Goal: Information Seeking & Learning: Learn about a topic

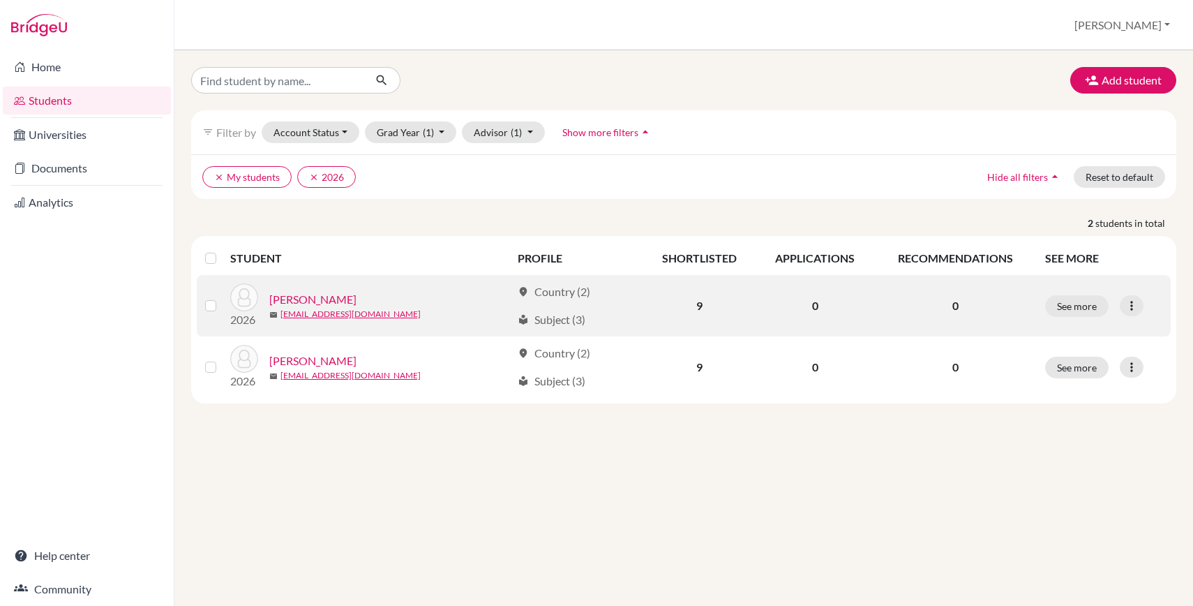
click at [315, 294] on link "[PERSON_NAME]" at bounding box center [312, 299] width 87 height 17
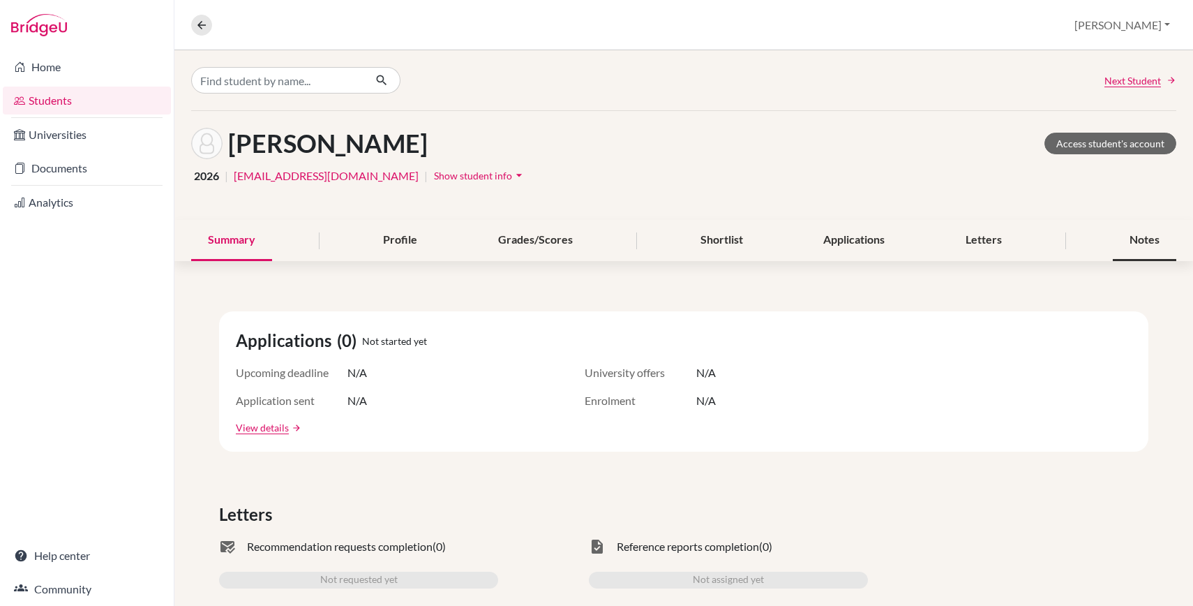
click at [1139, 255] on div "Notes" at bounding box center [1144, 240] width 63 height 41
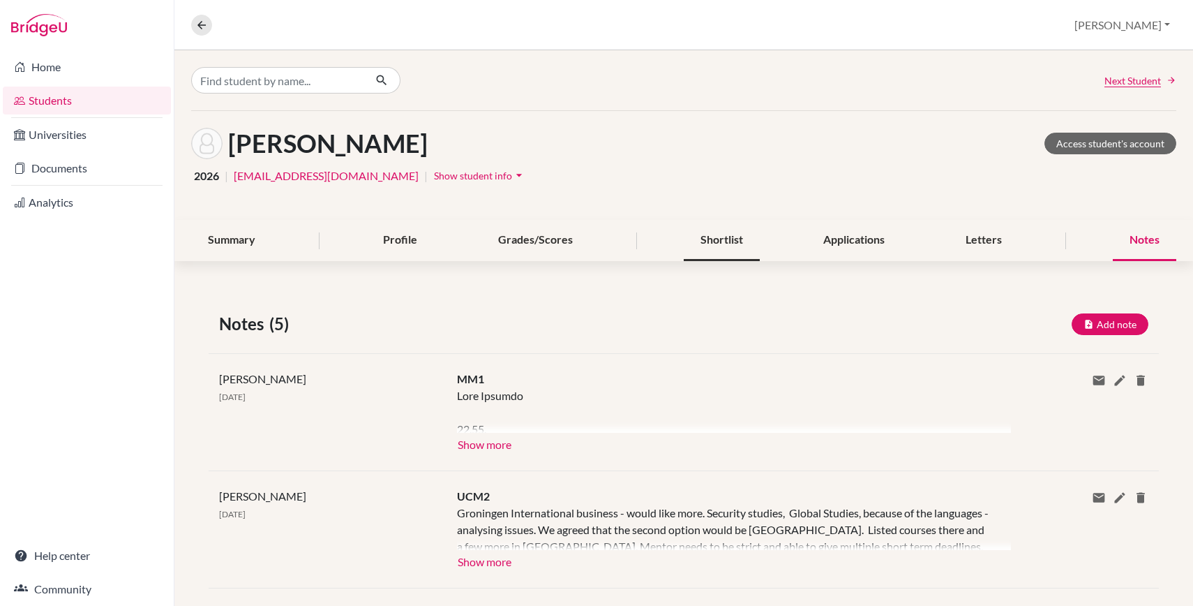
click at [707, 241] on div "Shortlist" at bounding box center [722, 240] width 76 height 41
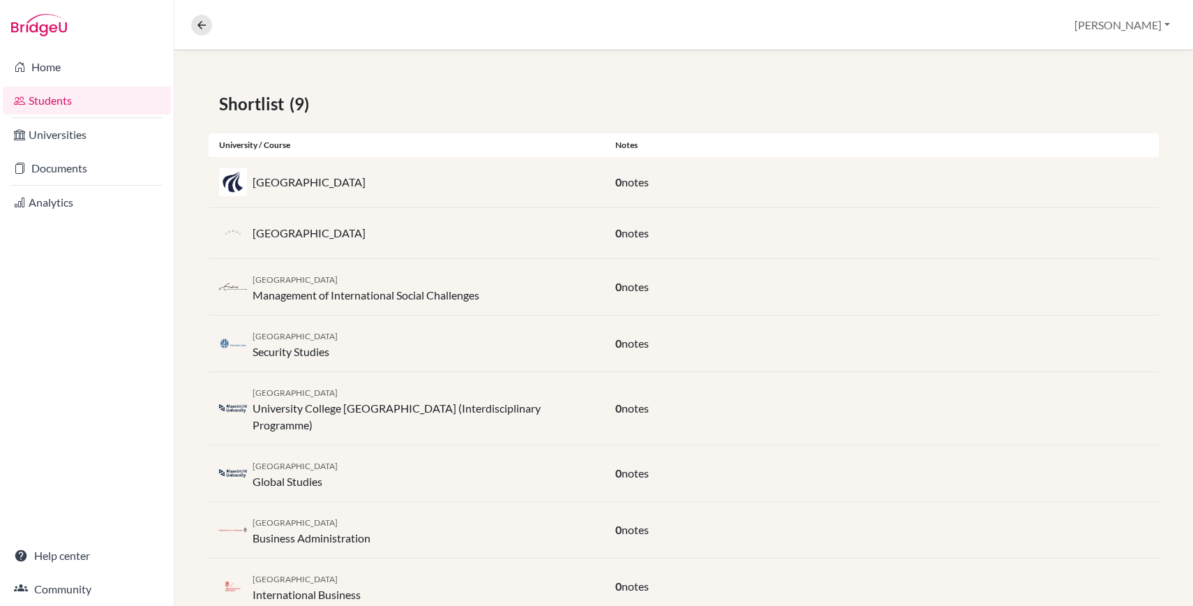
scroll to position [297, 0]
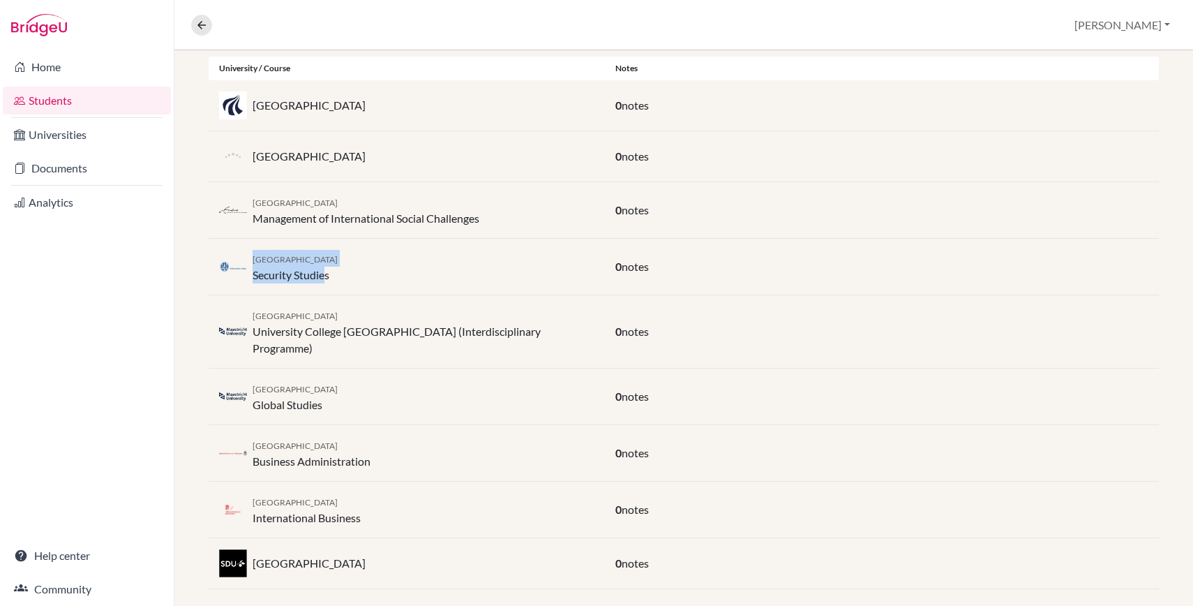
drag, startPoint x: 252, startPoint y: 261, endPoint x: 326, endPoint y: 276, distance: 75.5
click at [326, 276] on div "Leiden University Security Studies" at bounding box center [407, 266] width 396 height 33
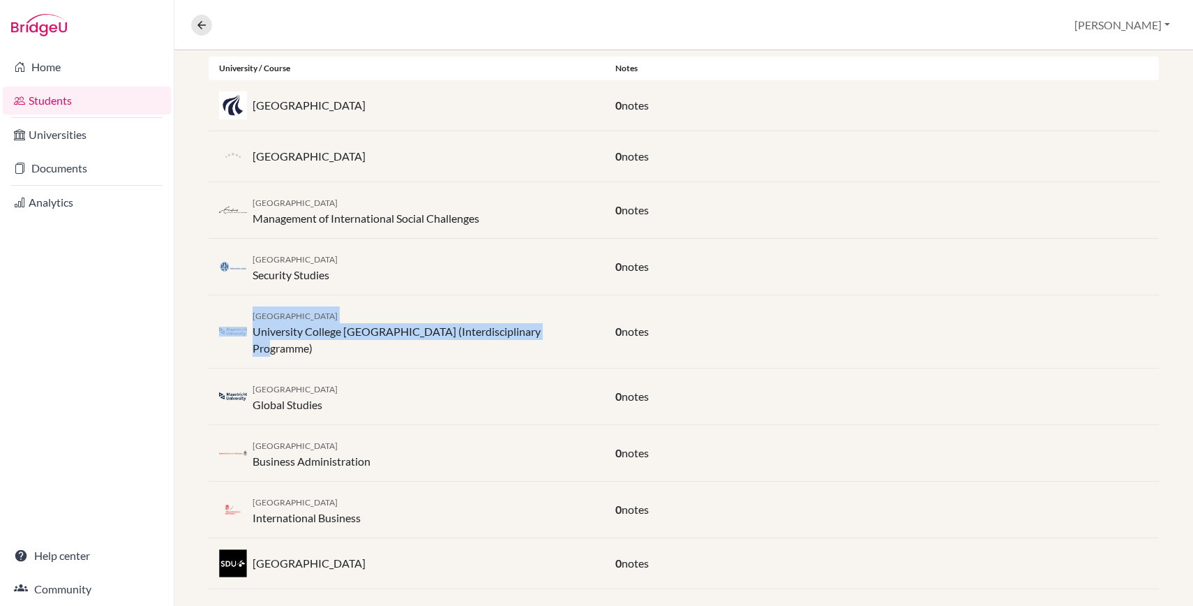
drag, startPoint x: 563, startPoint y: 332, endPoint x: 244, endPoint y: 320, distance: 319.1
click at [244, 320] on div "[GEOGRAPHIC_DATA] (Interdisciplinary Programme)" at bounding box center [407, 331] width 396 height 50
click at [517, 336] on div "[GEOGRAPHIC_DATA] (Interdisciplinary Programme)" at bounding box center [424, 331] width 342 height 50
drag, startPoint x: 248, startPoint y: 334, endPoint x: 555, endPoint y: 333, distance: 306.3
click at [555, 333] on div "[GEOGRAPHIC_DATA] (Interdisciplinary Programme)" at bounding box center [407, 331] width 396 height 50
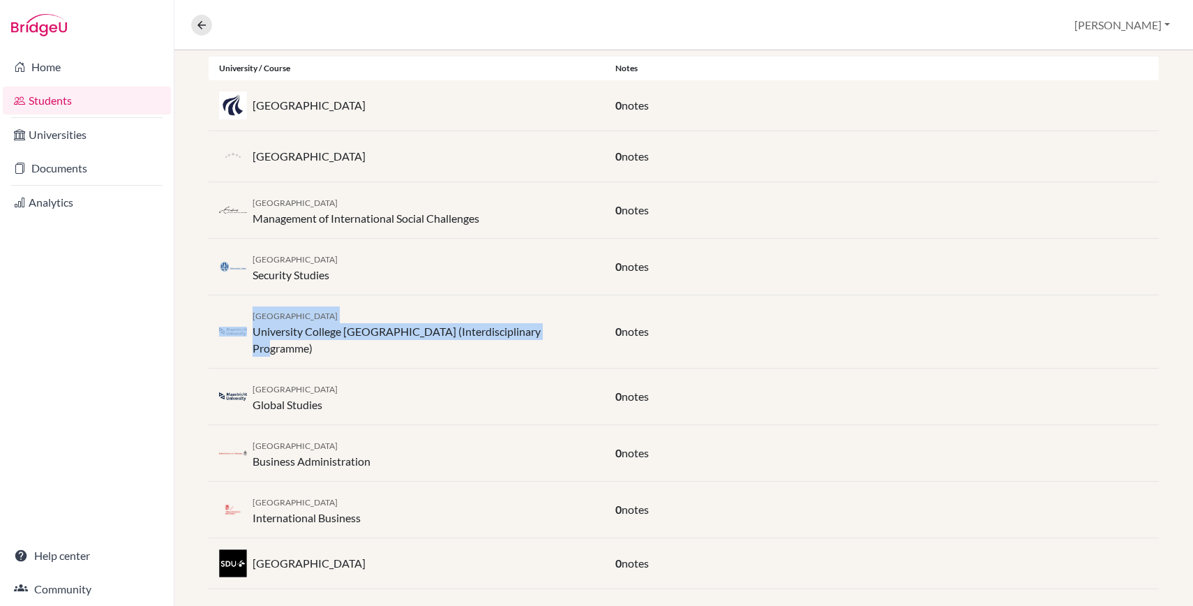
click at [555, 333] on div "[GEOGRAPHIC_DATA] (Interdisciplinary Programme)" at bounding box center [407, 331] width 396 height 50
drag, startPoint x: 553, startPoint y: 333, endPoint x: 256, endPoint y: 336, distance: 297.3
click at [255, 336] on div "[GEOGRAPHIC_DATA] (Interdisciplinary Programme)" at bounding box center [407, 331] width 396 height 50
copy div "University College [GEOGRAPHIC_DATA] (Interdisciplinary Programme)"
click at [260, 395] on div "Maastricht University Global Studies" at bounding box center [295, 396] width 85 height 33
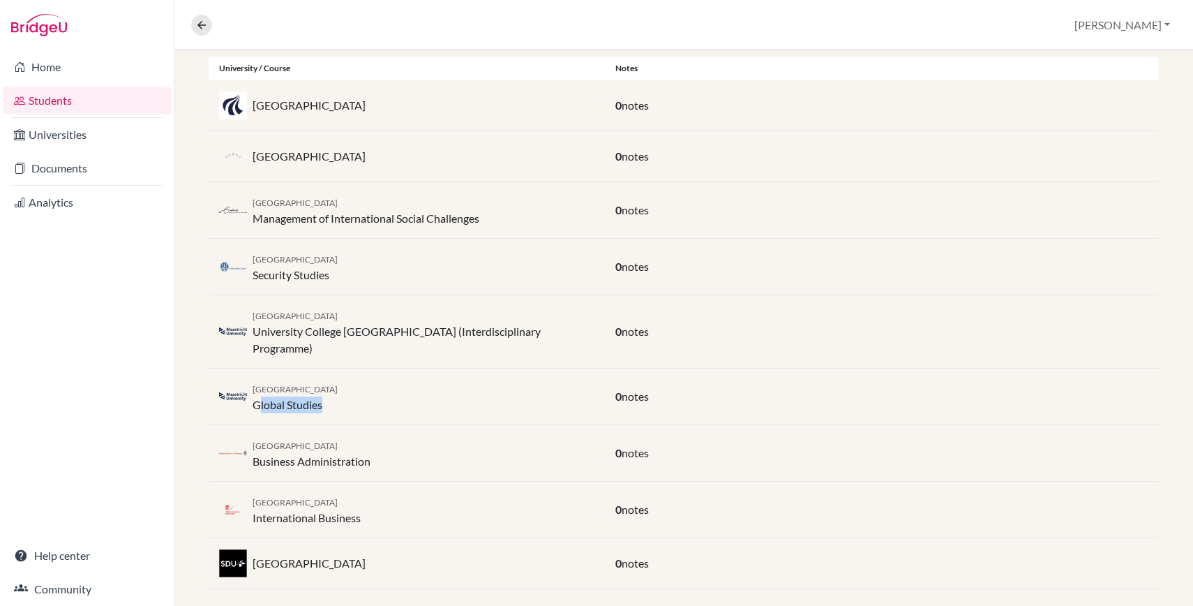
drag, startPoint x: 257, startPoint y: 390, endPoint x: 367, endPoint y: 389, distance: 110.2
click at [367, 389] on div "Maastricht University Global Studies" at bounding box center [407, 396] width 396 height 33
drag, startPoint x: 347, startPoint y: 389, endPoint x: 250, endPoint y: 384, distance: 97.1
click at [250, 384] on div "Maastricht University Global Studies" at bounding box center [407, 396] width 396 height 33
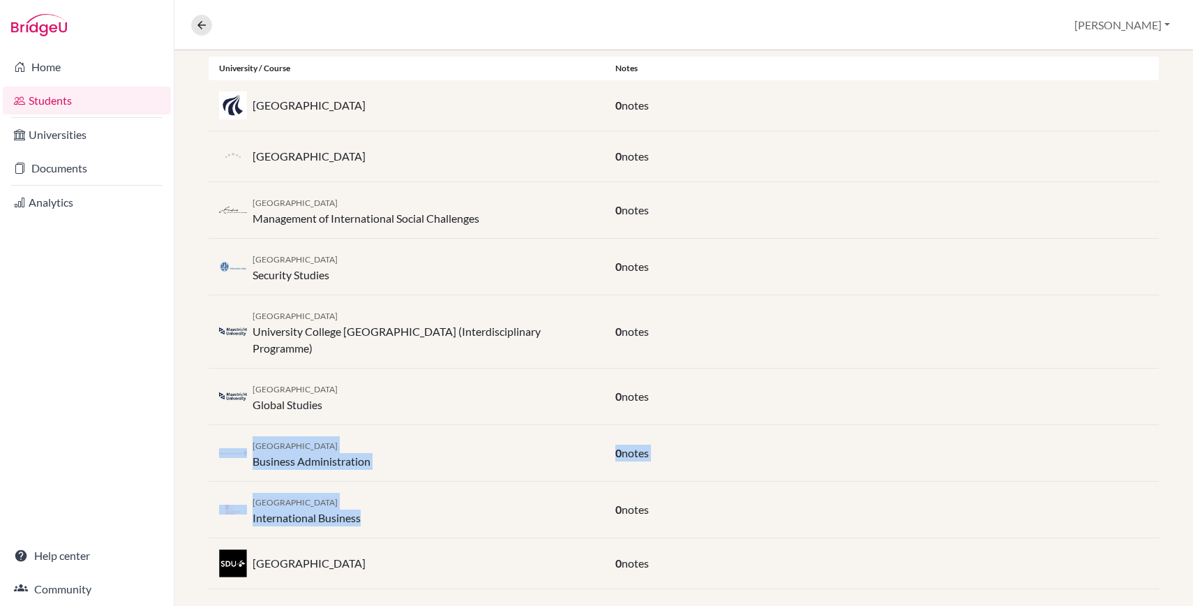
drag, startPoint x: 374, startPoint y: 509, endPoint x: 239, endPoint y: 431, distance: 155.3
click at [239, 431] on div "Shortlist (9) University / Course Notes [GEOGRAPHIC_DATA] 0 notes Copenhagen Bu…" at bounding box center [683, 301] width 1019 height 641
click at [239, 448] on img at bounding box center [233, 453] width 28 height 10
click at [234, 448] on img at bounding box center [233, 453] width 28 height 10
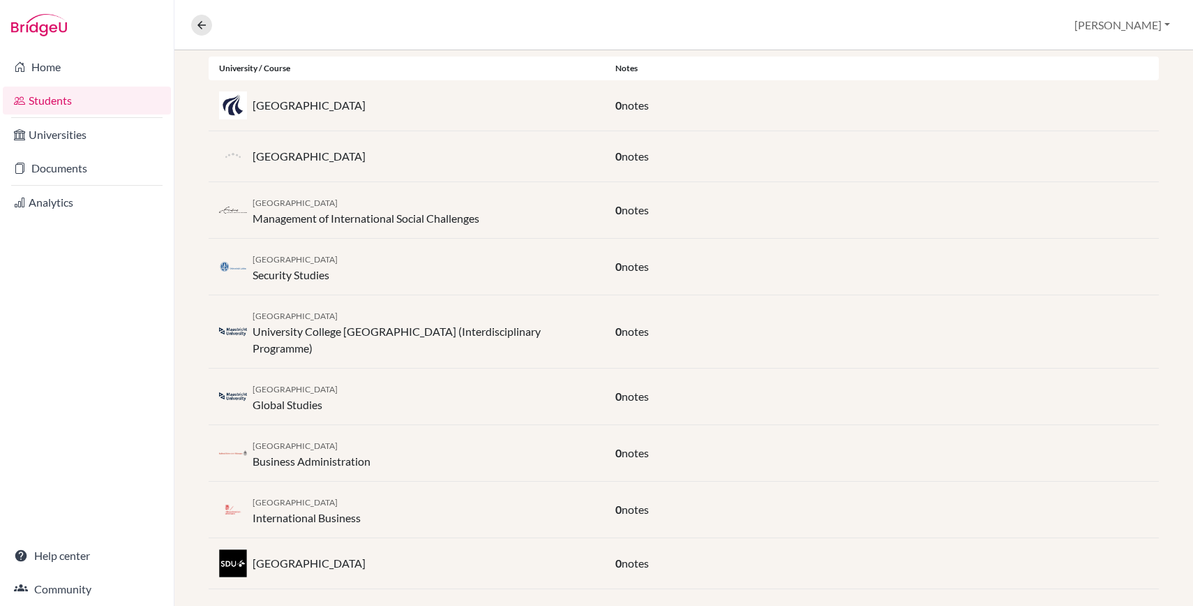
click at [233, 454] on div "Radboud University Business Administration 0 notes" at bounding box center [684, 453] width 950 height 57
drag, startPoint x: 222, startPoint y: 431, endPoint x: 401, endPoint y: 456, distance: 180.3
click at [401, 456] on div "Radboud University Business Administration 0 notes" at bounding box center [684, 453] width 950 height 57
drag, startPoint x: 403, startPoint y: 495, endPoint x: 205, endPoint y: 477, distance: 199.0
click at [205, 477] on div "Shortlist (9) University / Course Notes [GEOGRAPHIC_DATA] 0 notes Copenhagen Bu…" at bounding box center [683, 301] width 1019 height 641
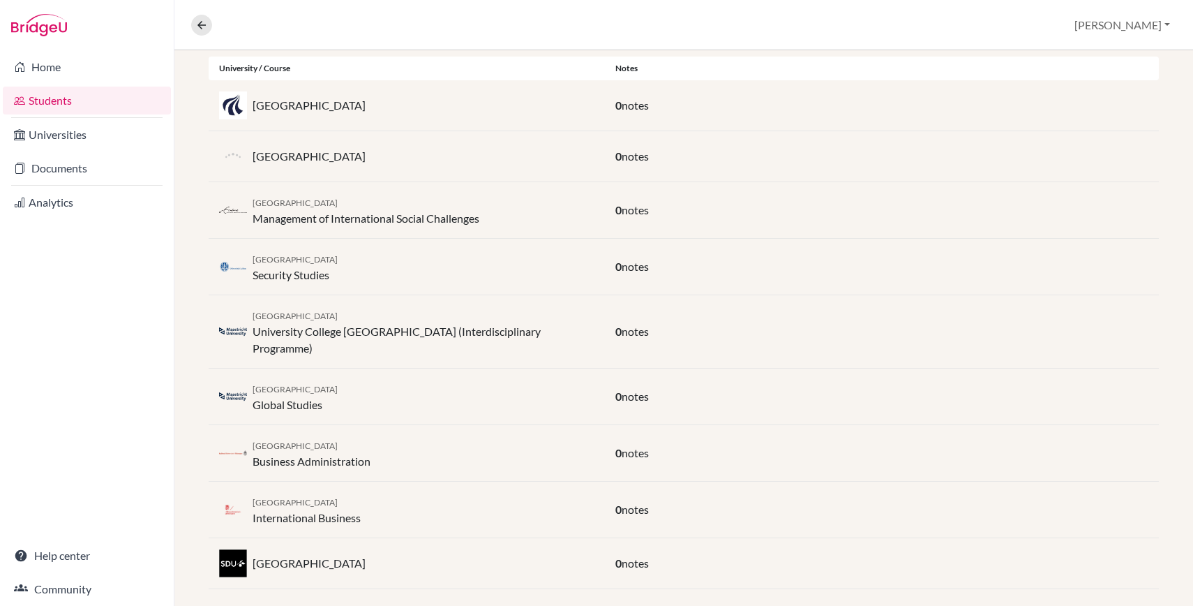
click at [314, 437] on div "Radboud University Business Administration" at bounding box center [312, 452] width 118 height 33
drag, startPoint x: 387, startPoint y: 498, endPoint x: 271, endPoint y: 494, distance: 115.2
click at [271, 494] on div "[GEOGRAPHIC_DATA] International Business" at bounding box center [407, 509] width 396 height 33
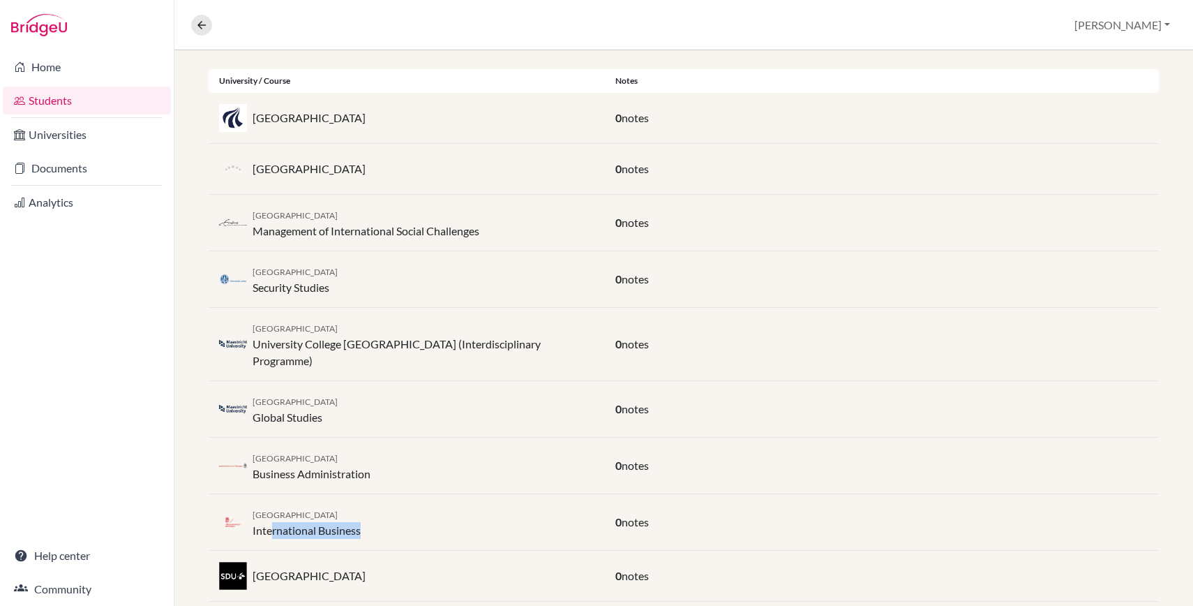
click at [333, 507] on div "[GEOGRAPHIC_DATA] International Business" at bounding box center [307, 521] width 108 height 33
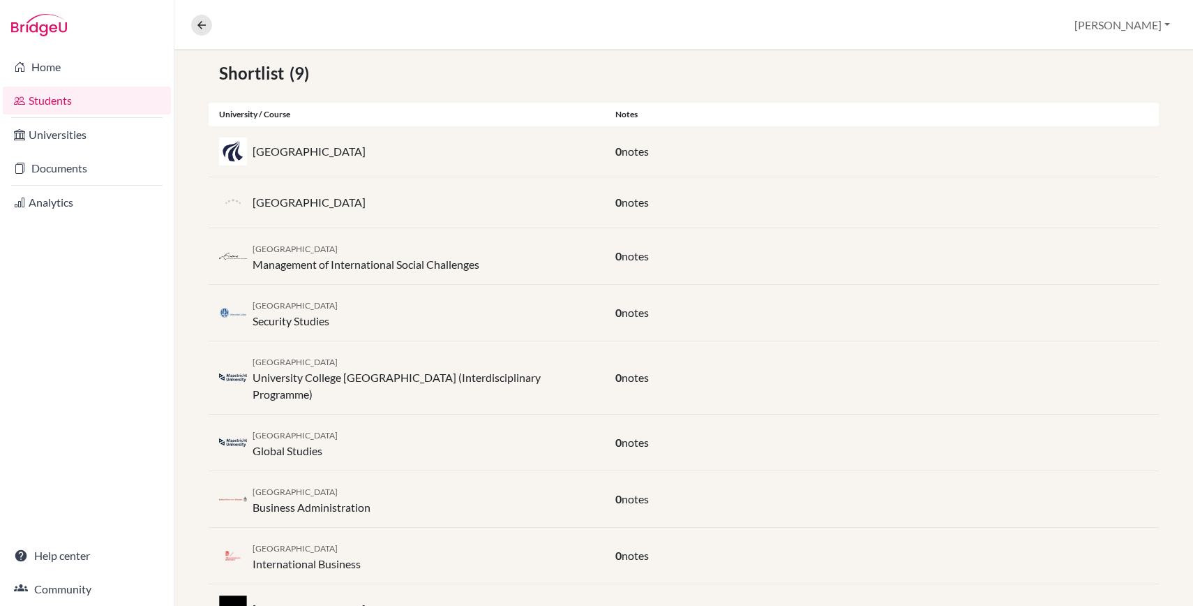
scroll to position [297, 0]
